Goal: Information Seeking & Learning: Find specific page/section

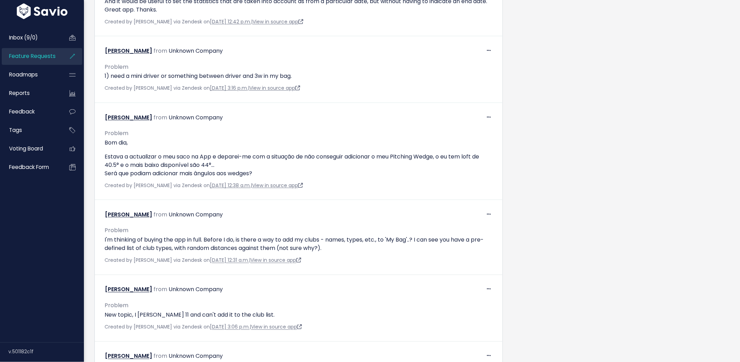
click at [29, 53] on span "Feature Requests" at bounding box center [32, 55] width 46 height 7
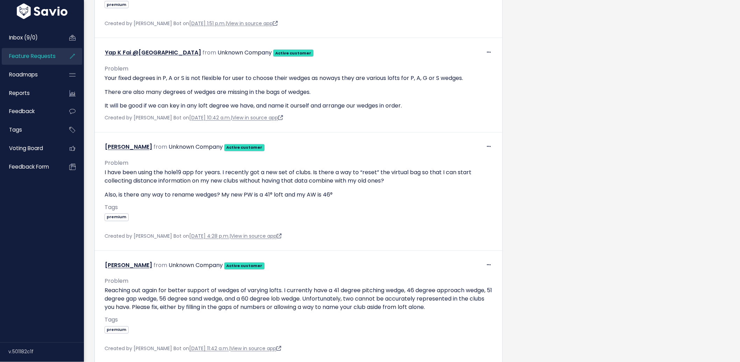
scroll to position [3959, 0]
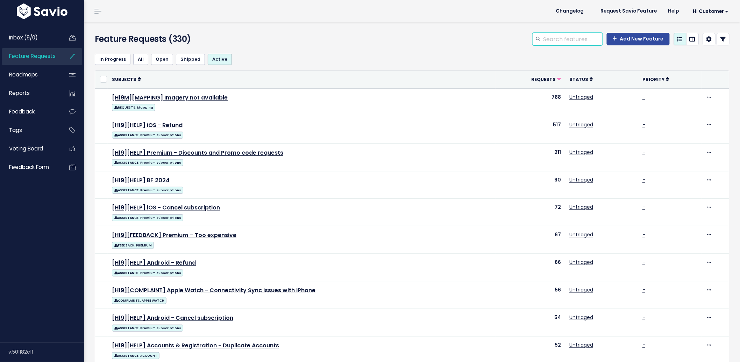
click at [544, 43] on input "search" at bounding box center [573, 39] width 60 height 13
type input "expensive"
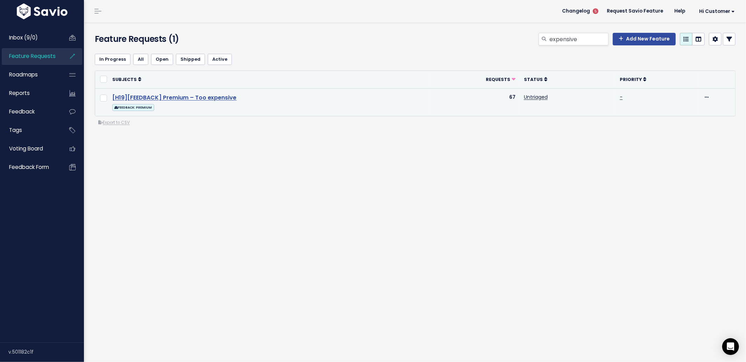
click at [178, 100] on link "[H19][FEEDBACK] Premium – Too expensive" at bounding box center [174, 98] width 124 height 8
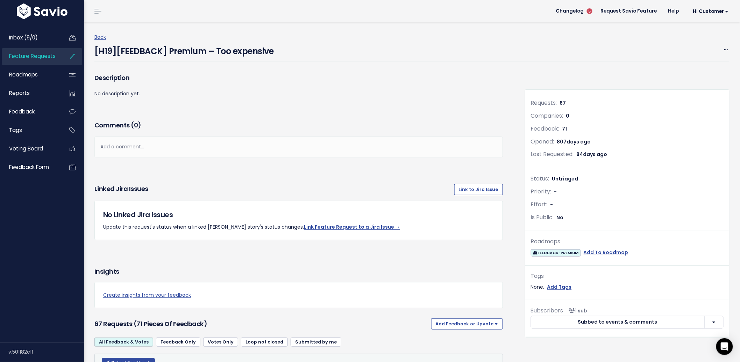
click at [38, 57] on span "Feature Requests" at bounding box center [32, 55] width 46 height 7
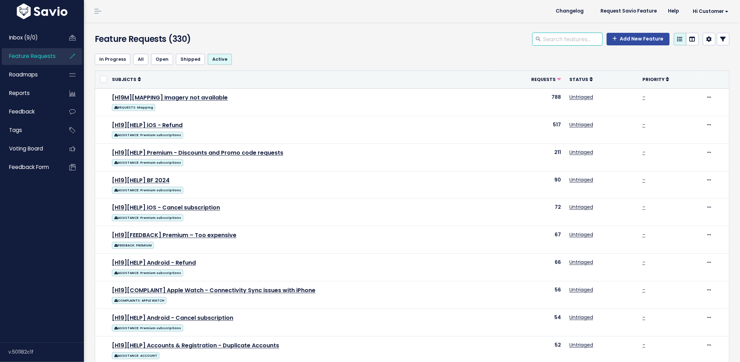
click at [558, 38] on input "search" at bounding box center [573, 39] width 60 height 13
type input "refund"
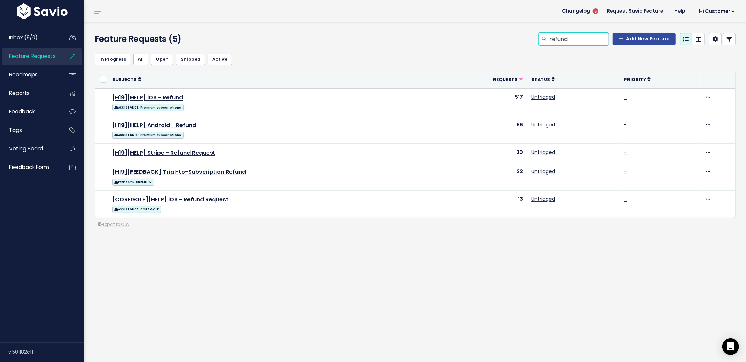
click at [554, 39] on input "refund" at bounding box center [578, 39] width 60 height 13
type input "cancel"
